Goal: Information Seeking & Learning: Find specific fact

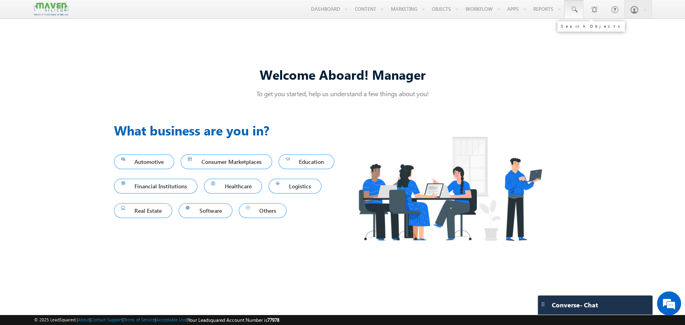
click at [577, 4] on link at bounding box center [573, 9] width 19 height 18
click at [581, 31] on input "text" at bounding box center [622, 31] width 109 height 10
paste input "6789658101"
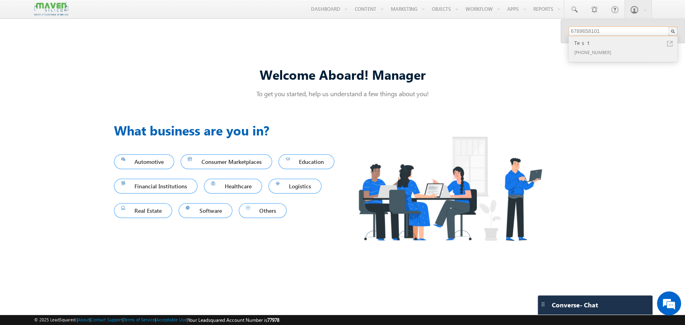
type input "6789658101"
click at [596, 46] on div "Test" at bounding box center [625, 43] width 107 height 9
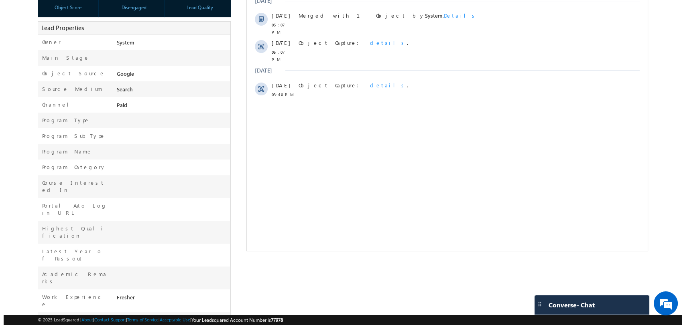
scroll to position [207, 0]
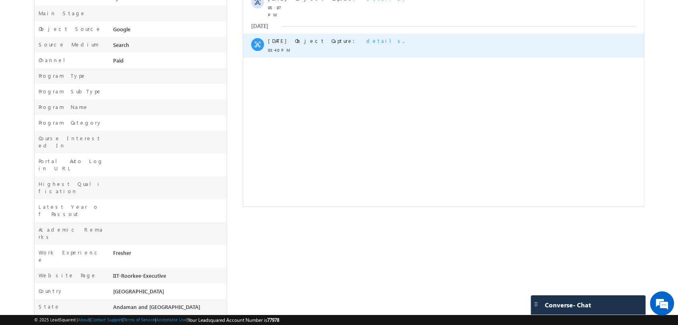
click at [366, 37] on span "details" at bounding box center [384, 40] width 37 height 7
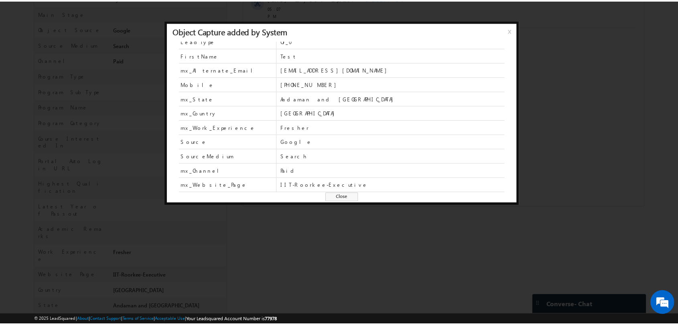
scroll to position [0, 0]
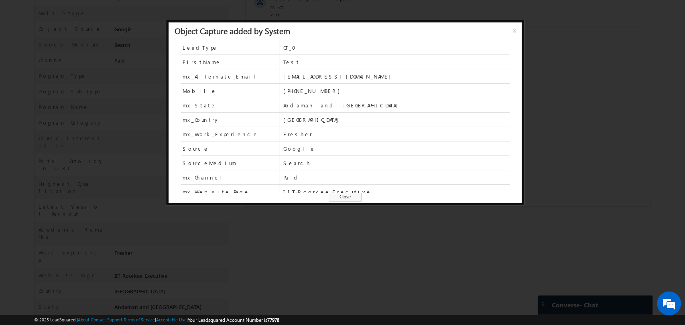
click at [408, 218] on div at bounding box center [342, 162] width 685 height 325
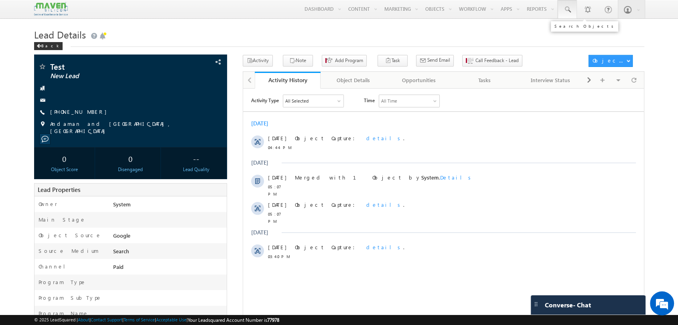
click at [574, 4] on link at bounding box center [567, 9] width 19 height 18
click at [43, 49] on div "Back" at bounding box center [48, 46] width 28 height 8
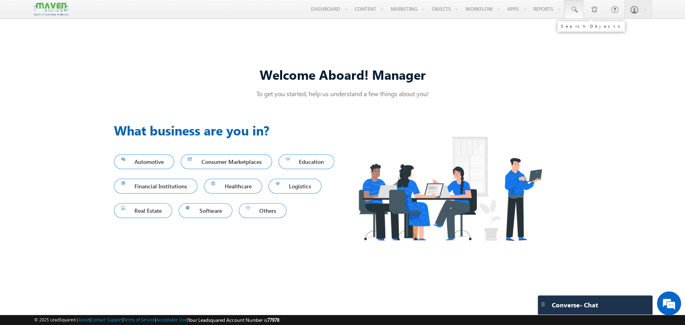
click at [573, 13] on span at bounding box center [574, 10] width 8 height 8
click at [594, 30] on input "text" at bounding box center [622, 31] width 109 height 10
paste input "6789658101"
type input "6789658101"
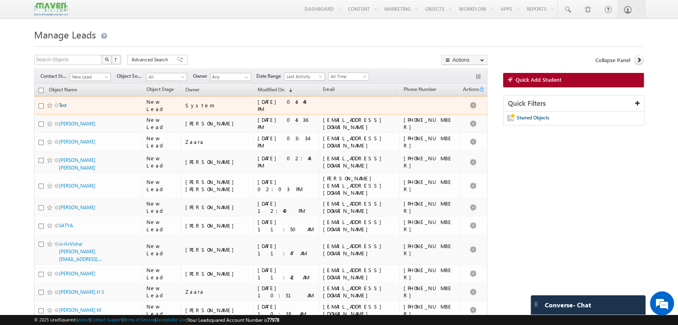
click at [65, 107] on link "Test" at bounding box center [63, 105] width 8 height 6
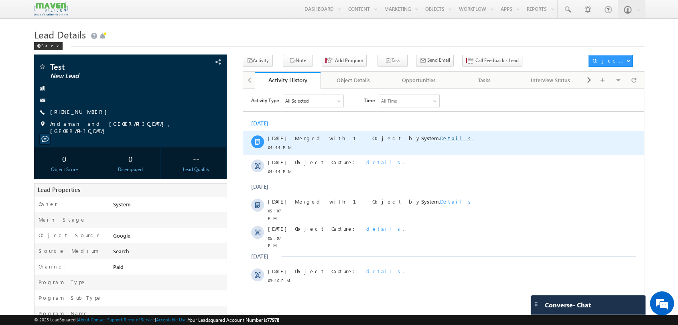
click at [440, 135] on link "Details" at bounding box center [457, 137] width 34 height 7
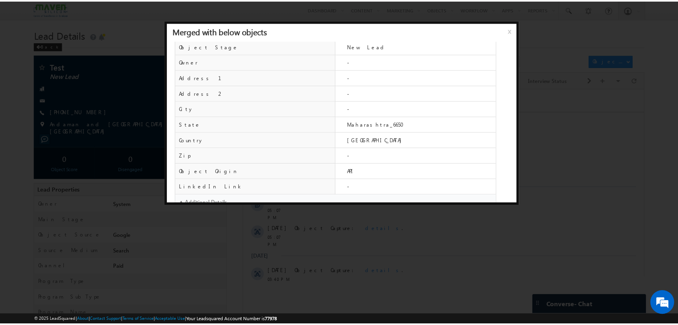
scroll to position [340, 0]
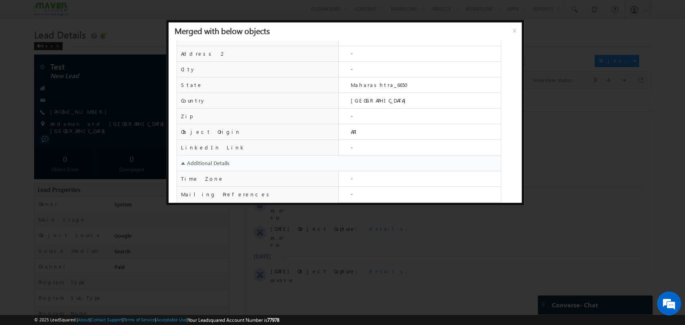
click at [513, 31] on span "x" at bounding box center [516, 33] width 6 height 14
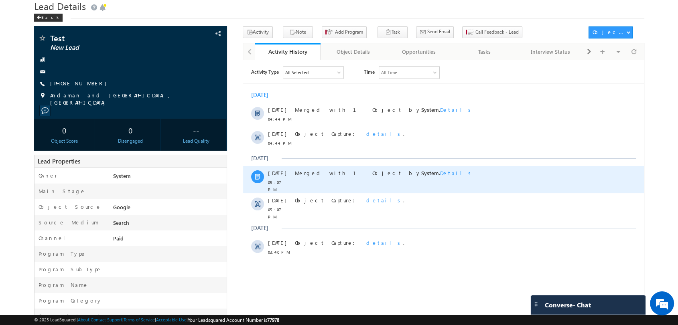
scroll to position [0, 0]
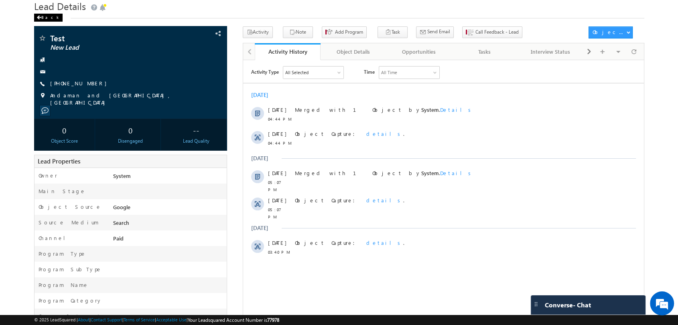
click at [42, 16] on div "Back" at bounding box center [48, 18] width 28 height 8
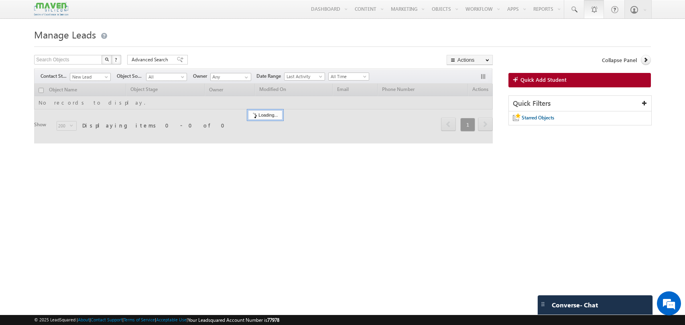
click at [584, 7] on link at bounding box center [594, 9] width 20 height 18
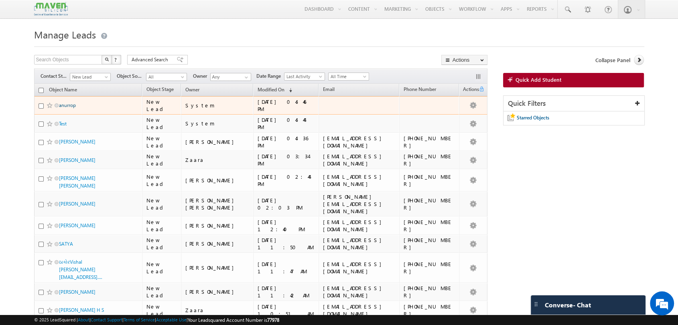
click at [67, 104] on link "anurrop" at bounding box center [67, 105] width 17 height 6
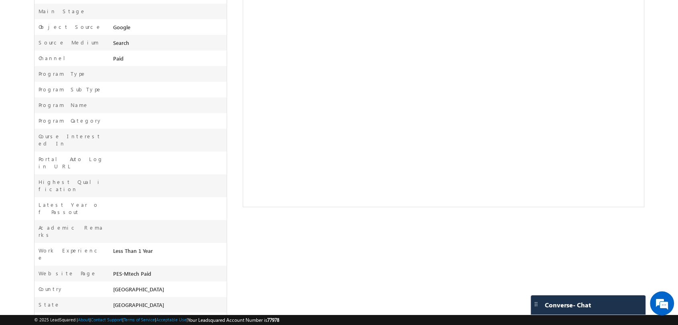
scroll to position [207, 0]
drag, startPoint x: 112, startPoint y: 108, endPoint x: 150, endPoint y: 108, distance: 38.9
click at [150, 108] on div at bounding box center [168, 106] width 115 height 11
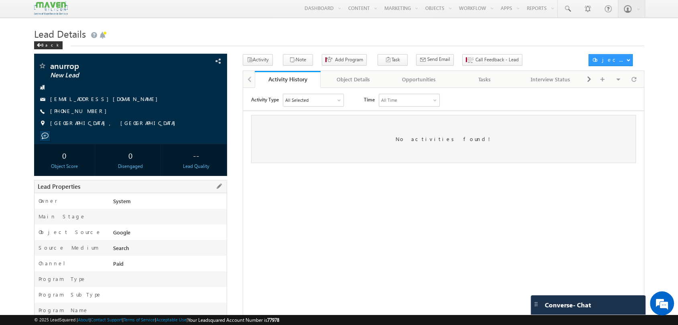
scroll to position [0, 0]
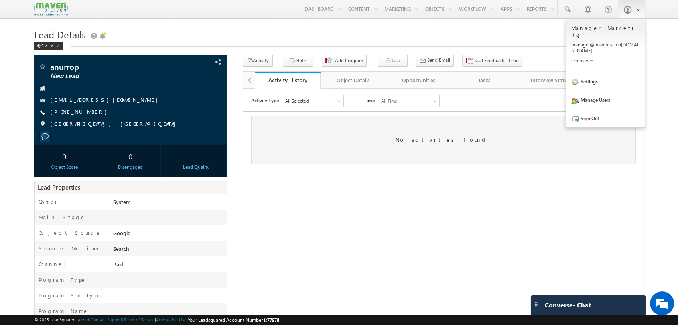
click at [642, 8] on link at bounding box center [631, 9] width 27 height 18
click at [608, 72] on link "Settings" at bounding box center [605, 81] width 79 height 18
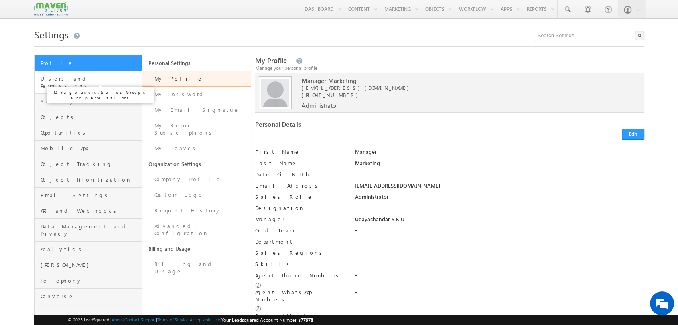
click at [81, 76] on span "Users and Permissions" at bounding box center [91, 82] width 100 height 14
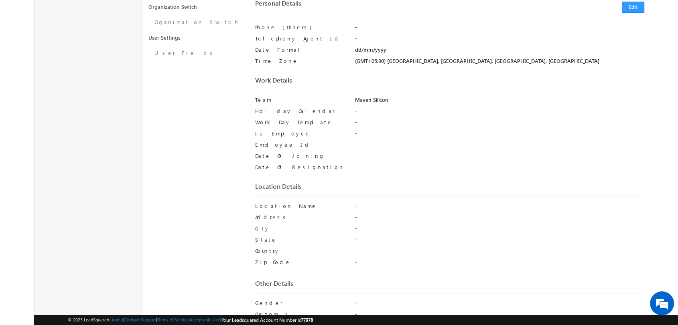
scroll to position [312, 0]
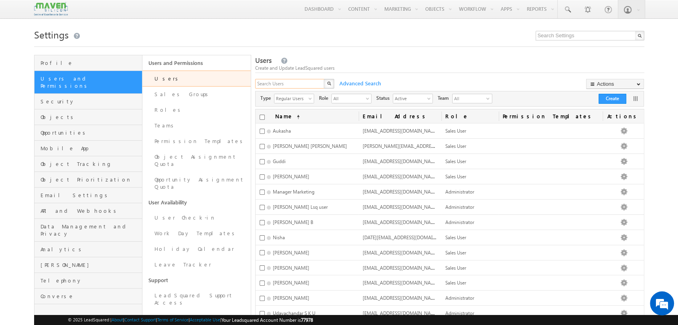
click at [288, 83] on input "text" at bounding box center [290, 84] width 70 height 10
type input "progr"
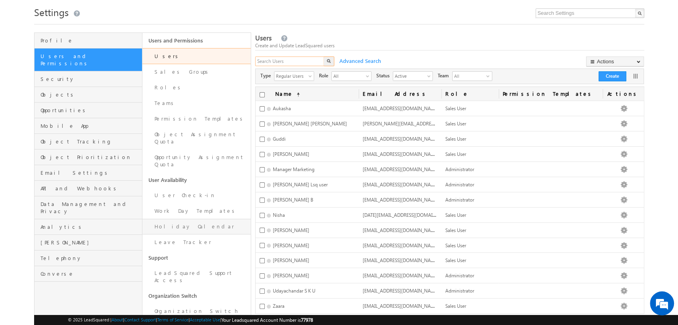
scroll to position [67, 0]
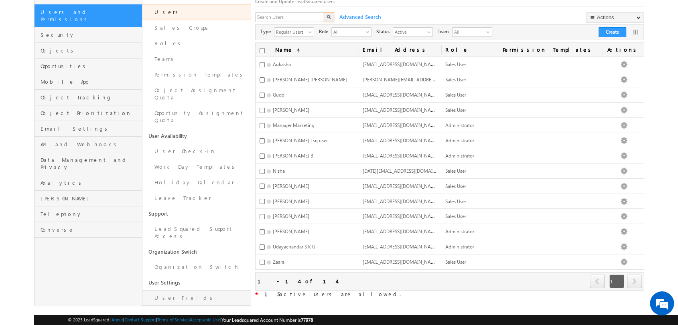
click at [180, 290] on link "User Fields" at bounding box center [196, 298] width 108 height 16
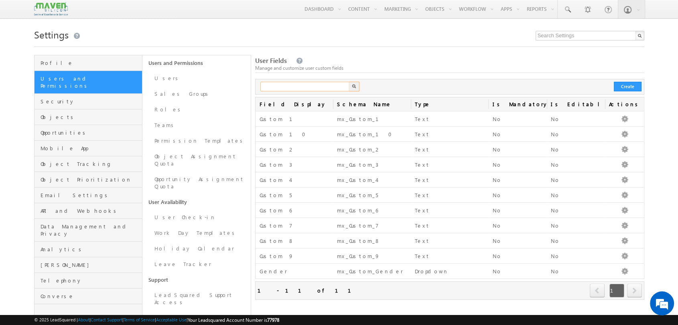
click at [317, 90] on input "text" at bounding box center [305, 87] width 90 height 10
type input "prog"
click at [167, 81] on link "Users" at bounding box center [196, 79] width 108 height 16
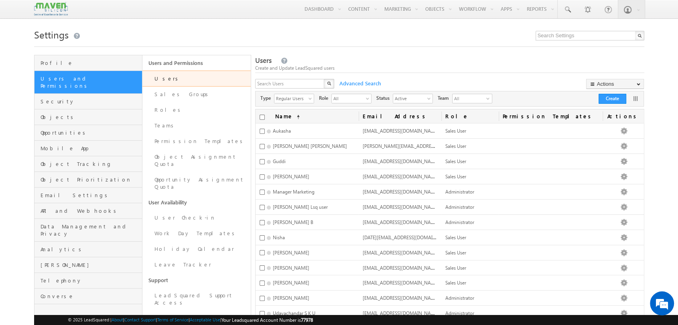
click at [43, 5] on img at bounding box center [51, 9] width 34 height 14
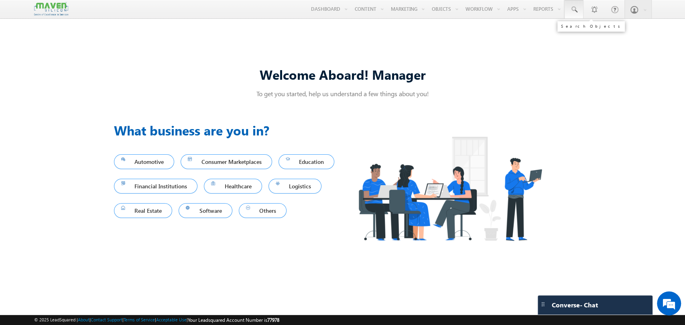
click at [575, 7] on span at bounding box center [574, 10] width 8 height 8
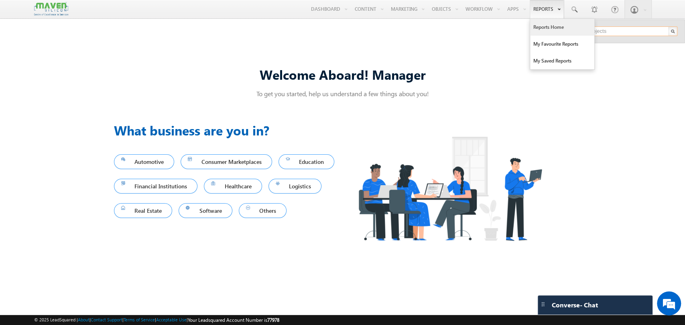
paste input "6591117741"
type input "6591117741"
